Goal: Contribute content

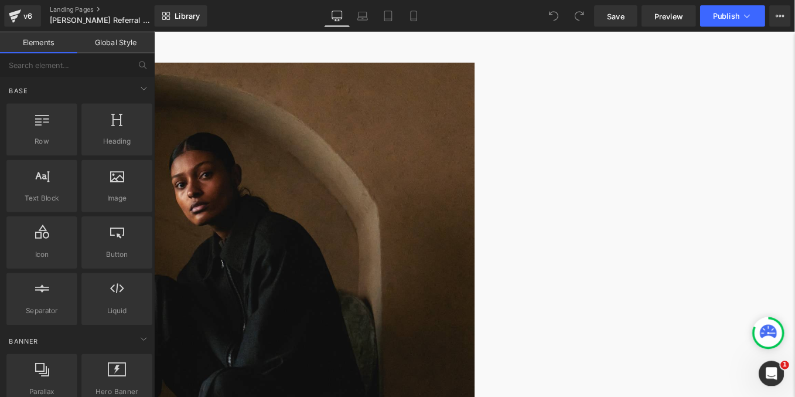
scroll to position [155, 0]
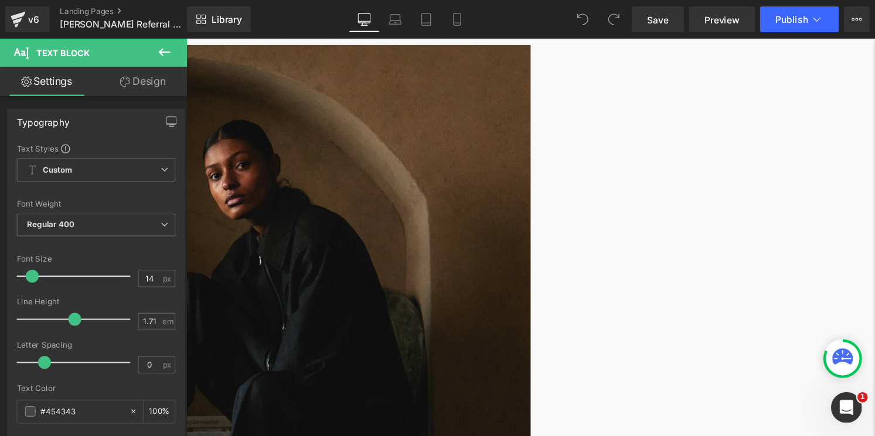
scroll to position [175, 0]
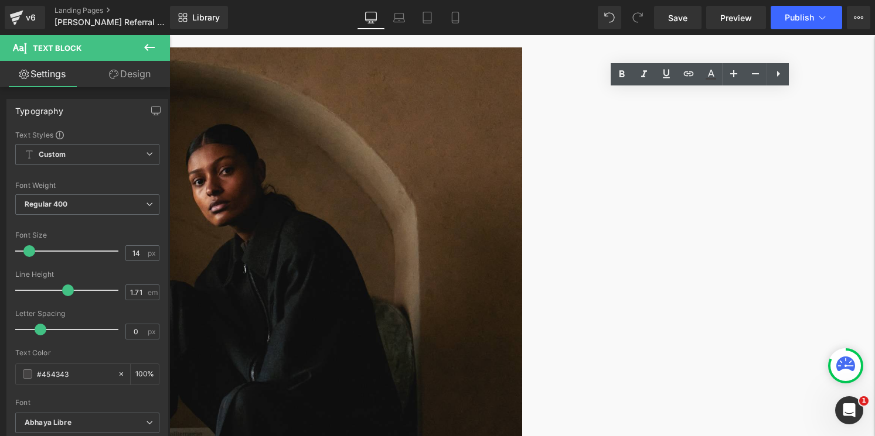
drag, startPoint x: 564, startPoint y: 252, endPoint x: 664, endPoint y: 264, distance: 100.3
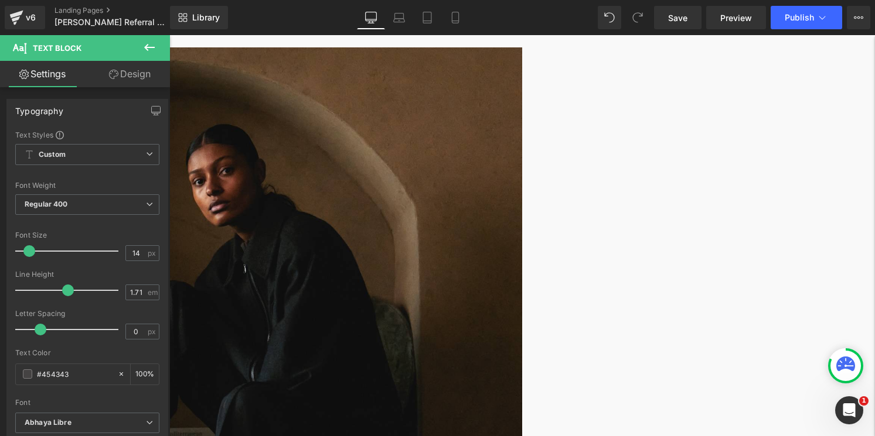
drag, startPoint x: 675, startPoint y: 252, endPoint x: 578, endPoint y: 252, distance: 97.2
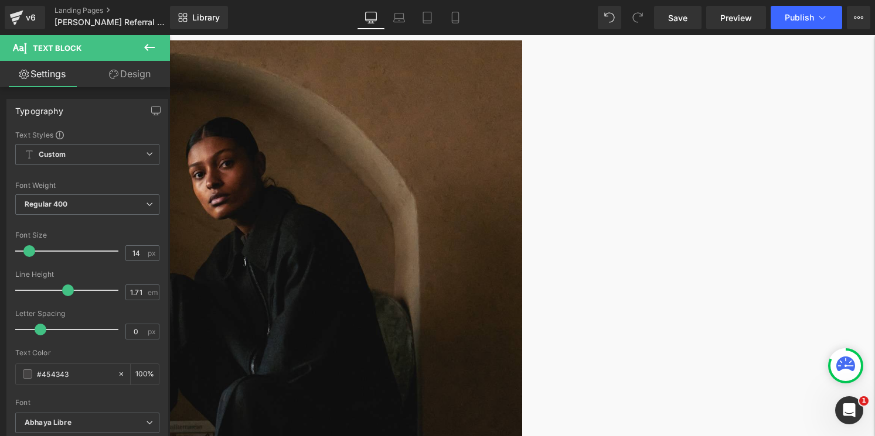
scroll to position [189, 0]
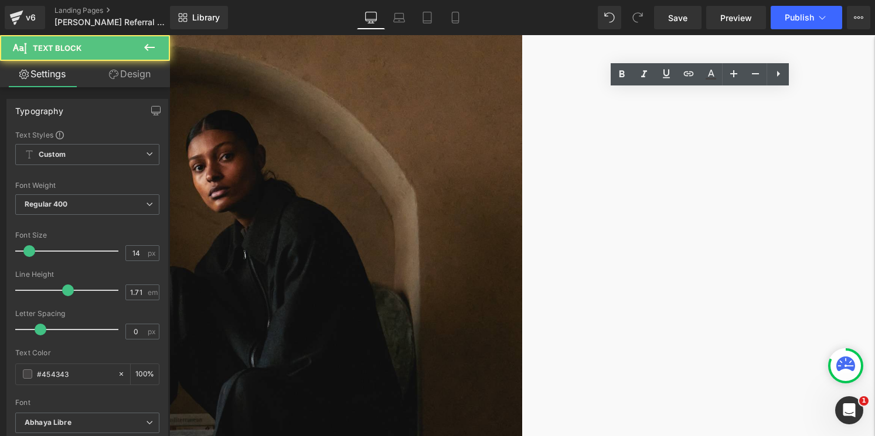
scroll to position [182, 0]
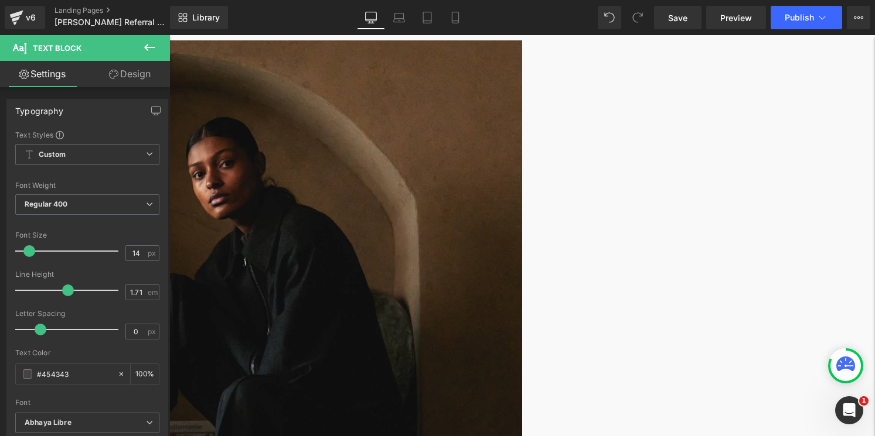
scroll to position [175, 0]
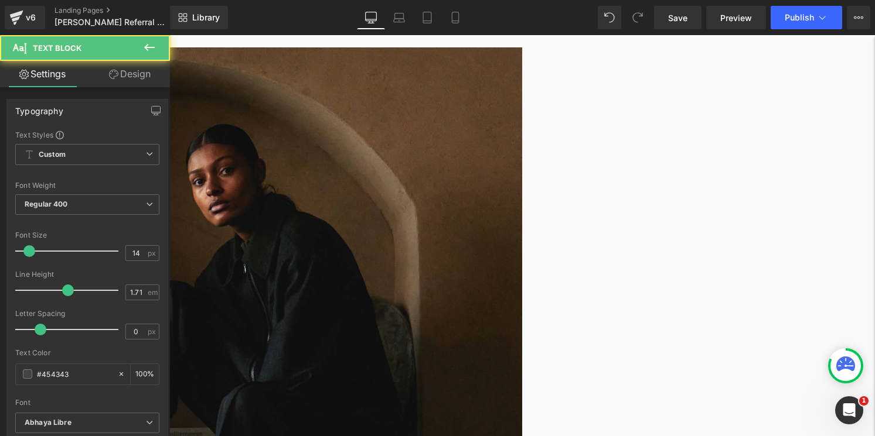
drag, startPoint x: 636, startPoint y: 266, endPoint x: 771, endPoint y: 267, distance: 135.9
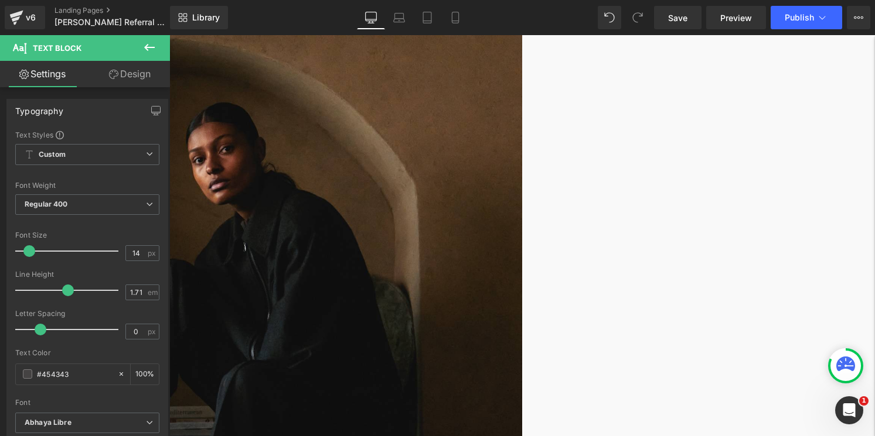
scroll to position [214, 0]
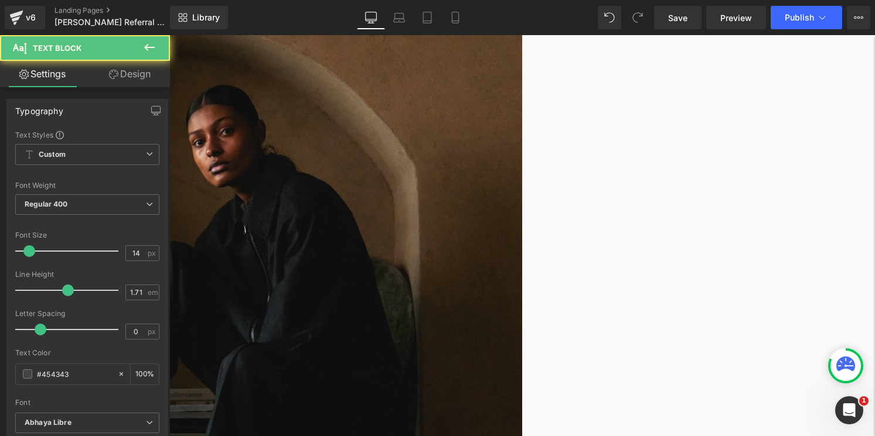
drag, startPoint x: 819, startPoint y: 218, endPoint x: 777, endPoint y: 206, distance: 44.5
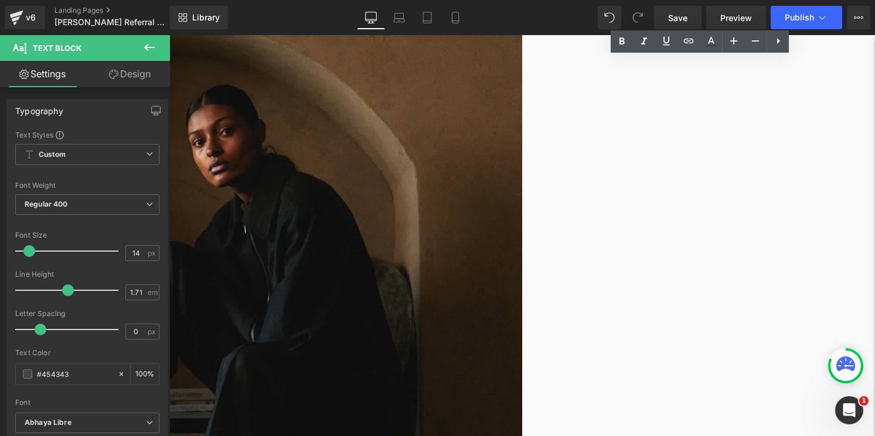
scroll to position [221, 0]
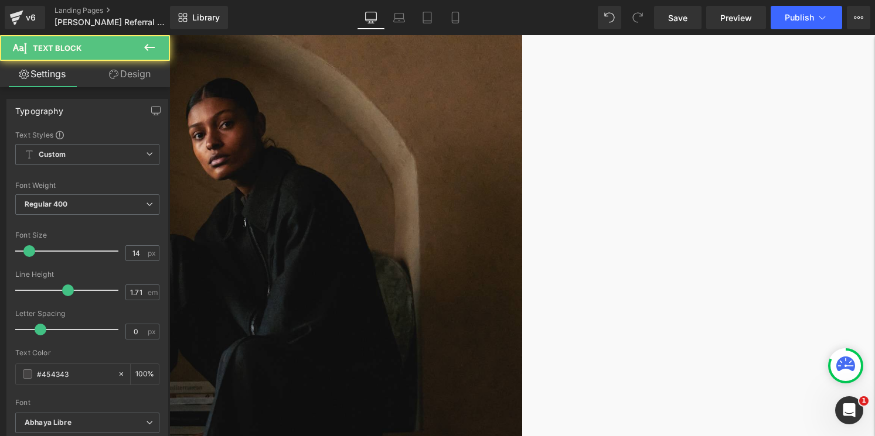
copy p "Share your referral link with a friend who has not joined [PERSON_NAME]."
drag, startPoint x: 825, startPoint y: 210, endPoint x: 579, endPoint y: 207, distance: 245.4
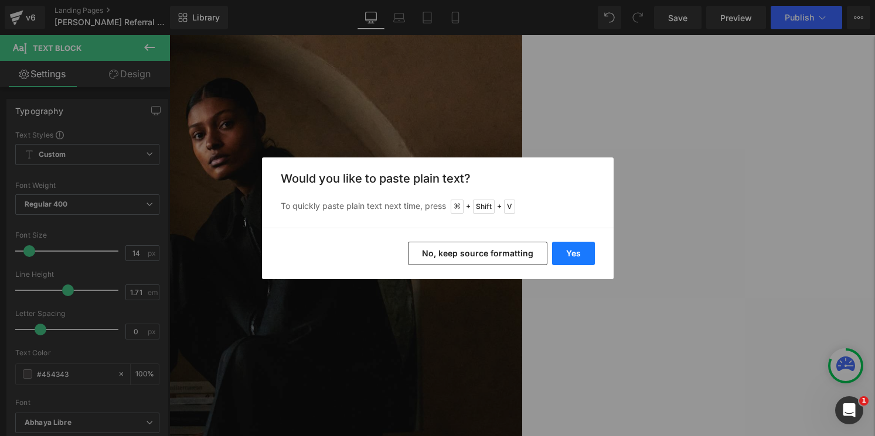
click at [576, 247] on button "Yes" at bounding box center [573, 253] width 43 height 23
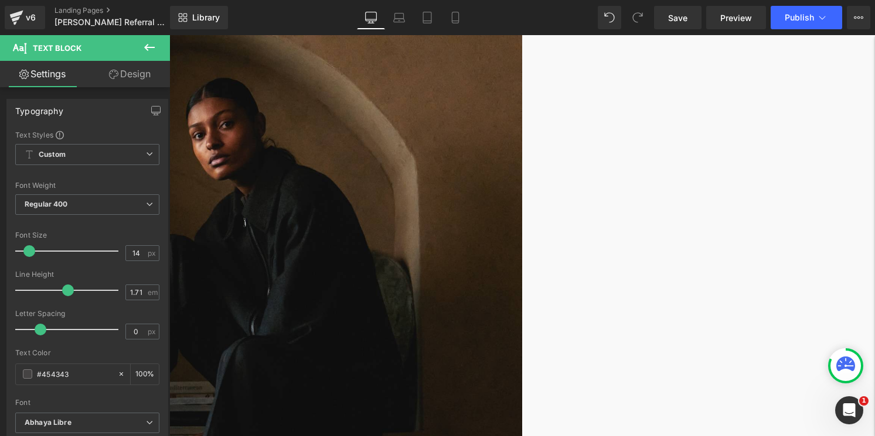
drag, startPoint x: 737, startPoint y: 205, endPoint x: 799, endPoint y: 205, distance: 61.5
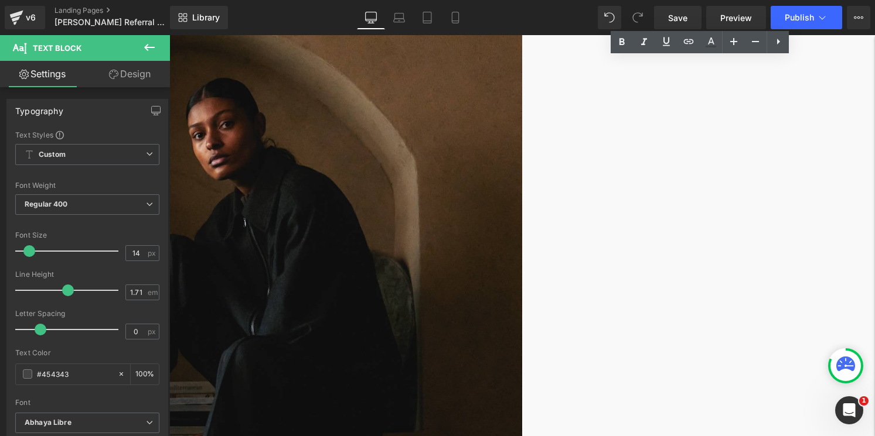
copy div "1. Sign Up Join our Loyalty Program here to start your rewards journey. If you’…"
drag, startPoint x: 720, startPoint y: 384, endPoint x: 602, endPoint y: 66, distance: 339.0
click at [682, 14] on span "Save" at bounding box center [677, 18] width 19 height 12
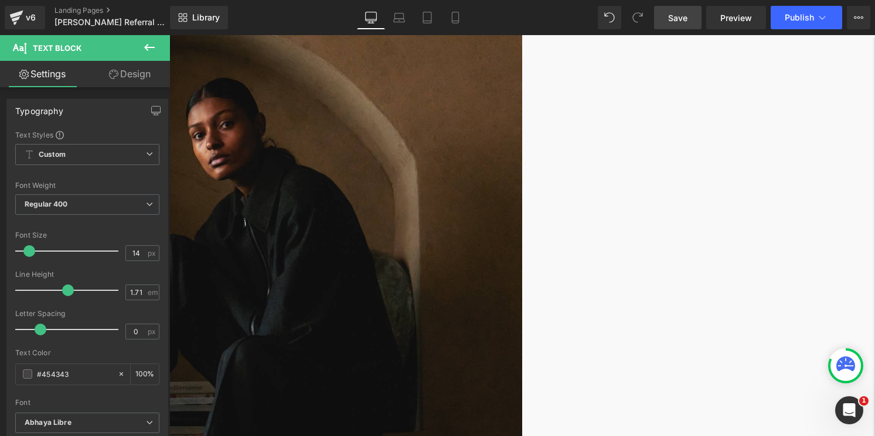
click at [673, 6] on link "Save" at bounding box center [677, 17] width 47 height 23
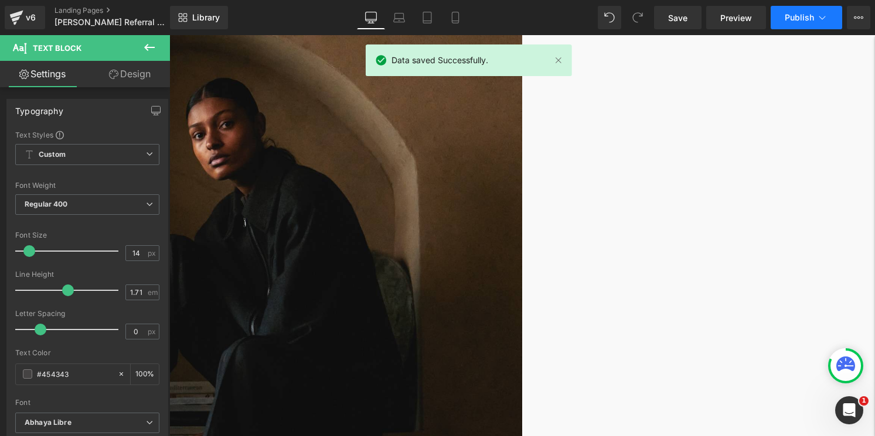
click at [805, 13] on span "Publish" at bounding box center [798, 17] width 29 height 9
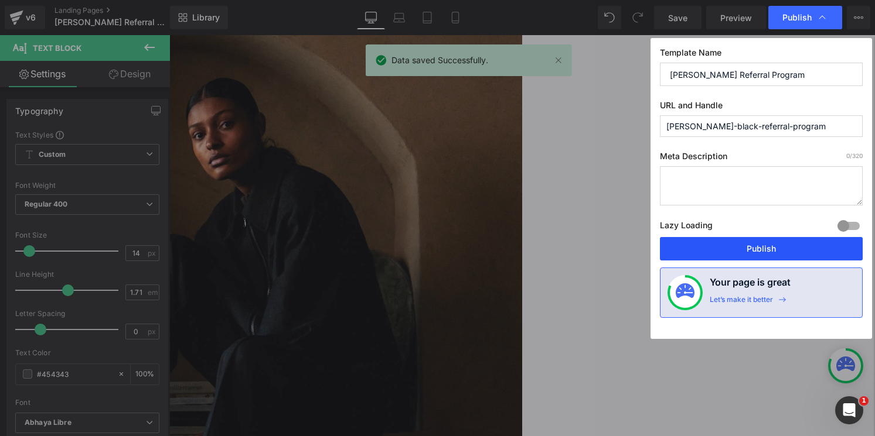
click at [769, 251] on button "Publish" at bounding box center [761, 248] width 203 height 23
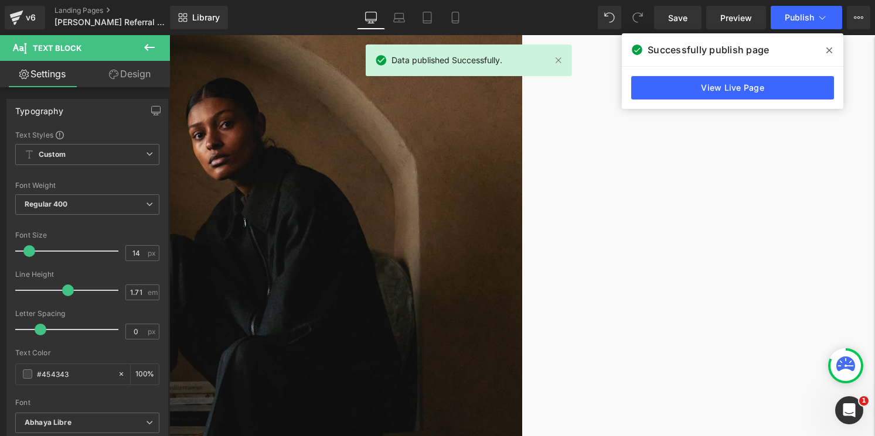
click at [832, 47] on span at bounding box center [828, 50] width 19 height 19
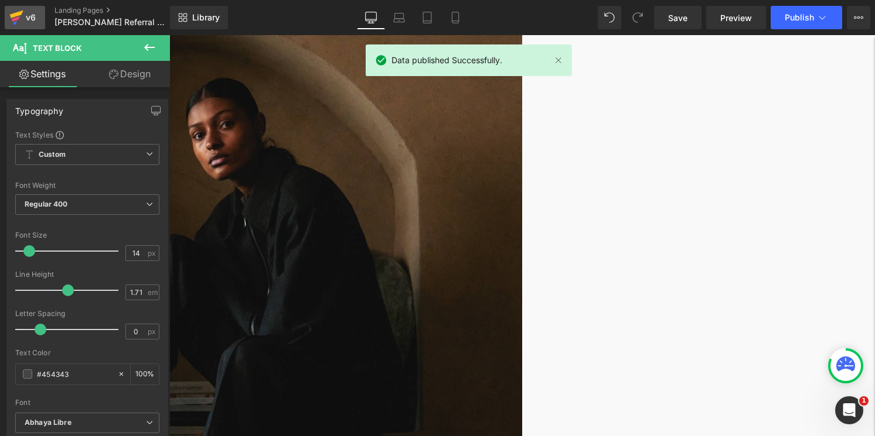
click at [9, 17] on icon at bounding box center [16, 17] width 14 height 29
